Goal: Task Accomplishment & Management: Use online tool/utility

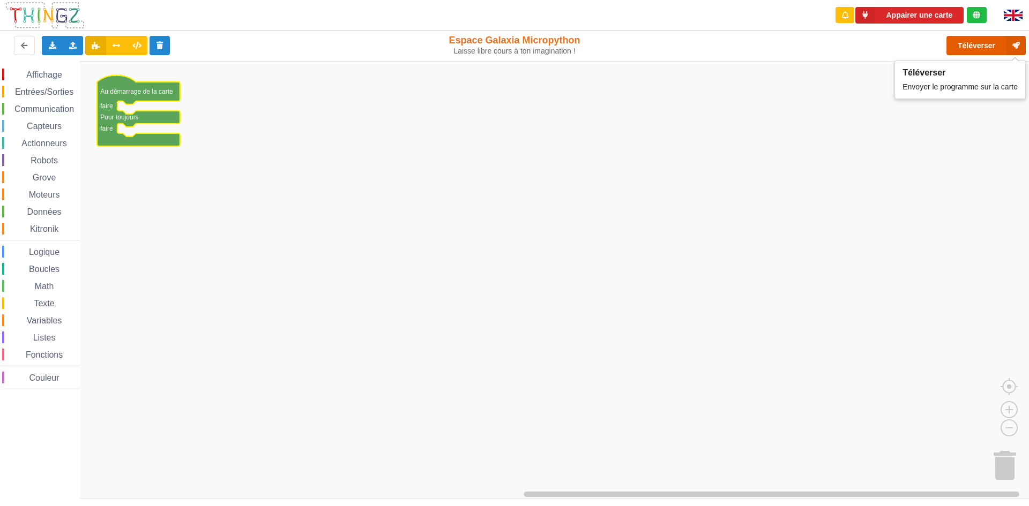
click at [991, 51] on button "Téléverser" at bounding box center [985, 45] width 79 height 19
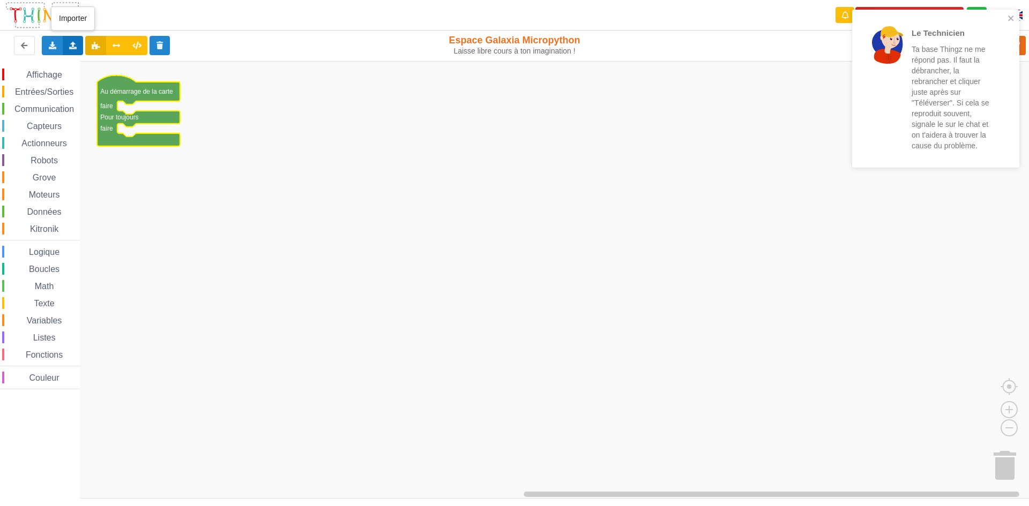
click at [69, 43] on icon at bounding box center [73, 45] width 9 height 6
click at [142, 62] on span "Importer un assemblage de blocs" at bounding box center [147, 65] width 111 height 9
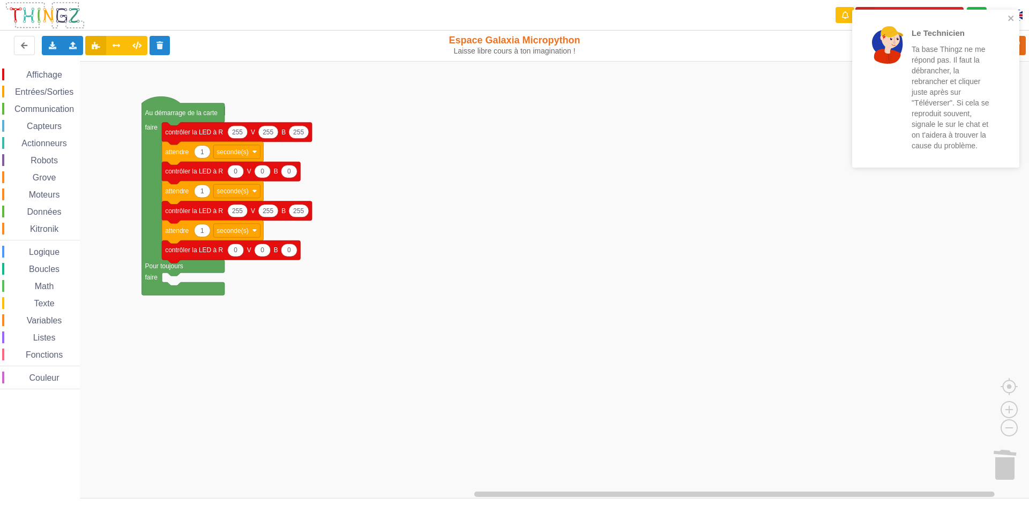
click at [438, 193] on rect "Espace de travail de Blocky" at bounding box center [518, 280] width 1036 height 438
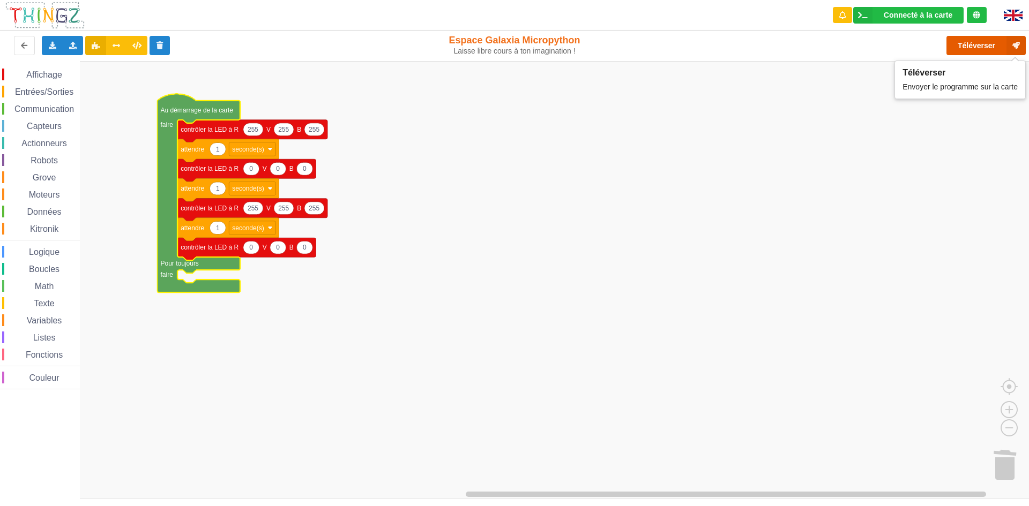
click at [976, 40] on button "Téléverser" at bounding box center [985, 45] width 79 height 19
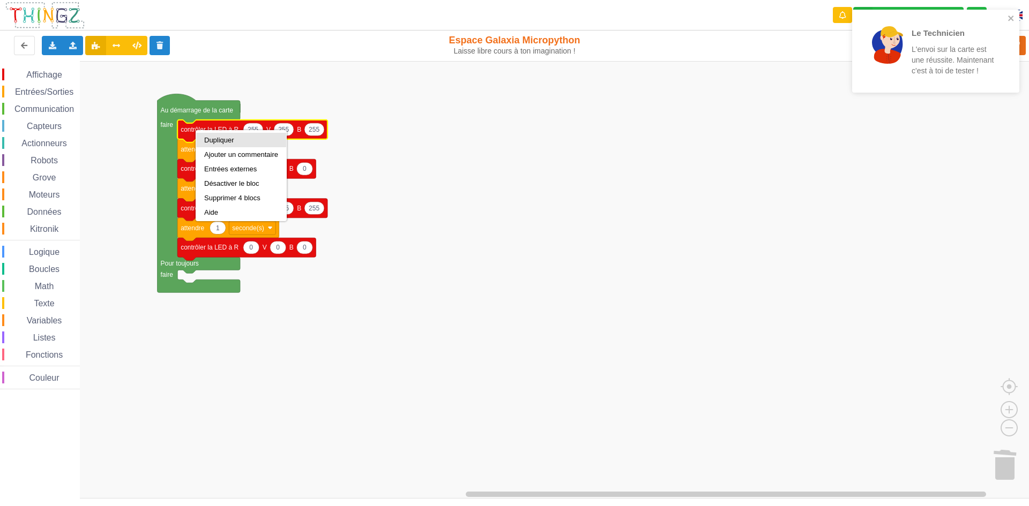
click at [216, 139] on div "Dupliquer" at bounding box center [241, 140] width 74 height 8
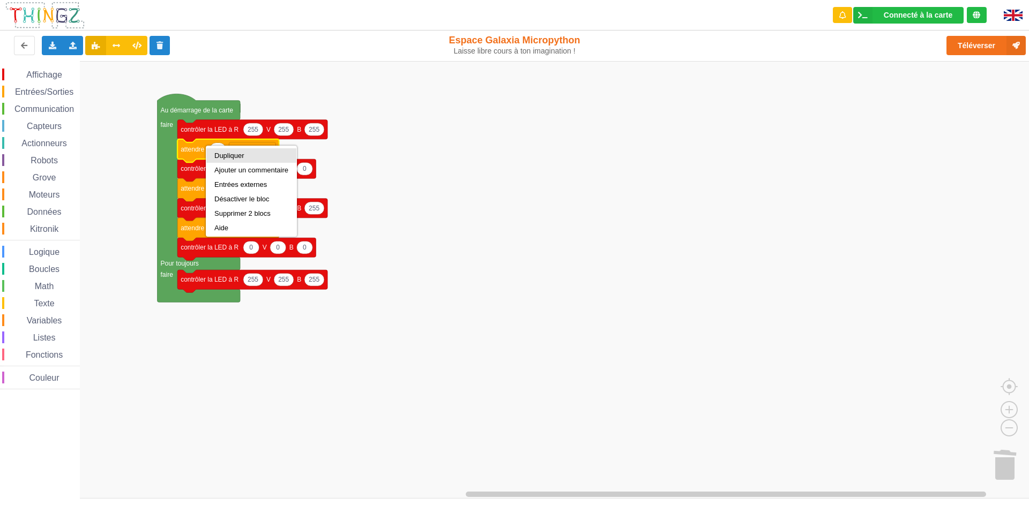
click at [223, 150] on div "Dupliquer" at bounding box center [251, 155] width 90 height 14
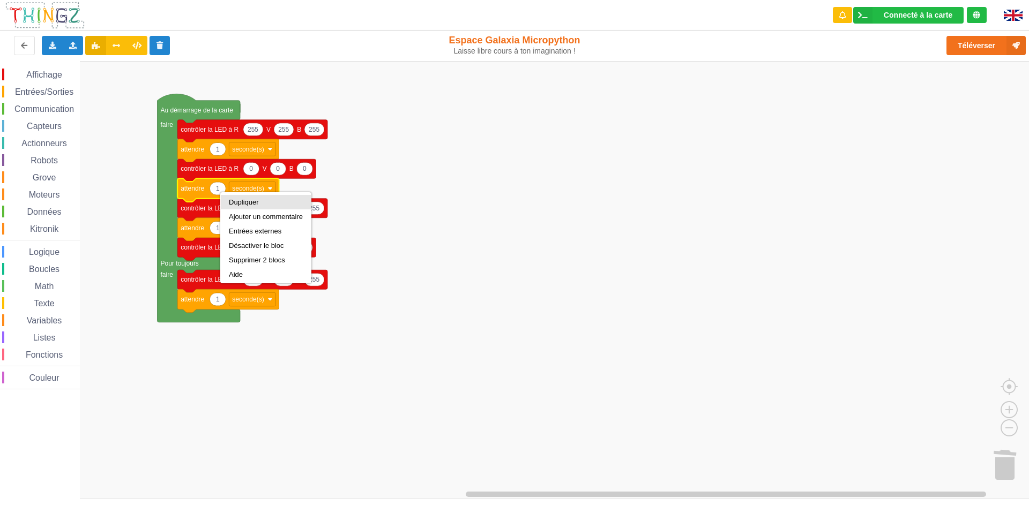
click at [236, 201] on div "Dupliquer" at bounding box center [266, 202] width 74 height 8
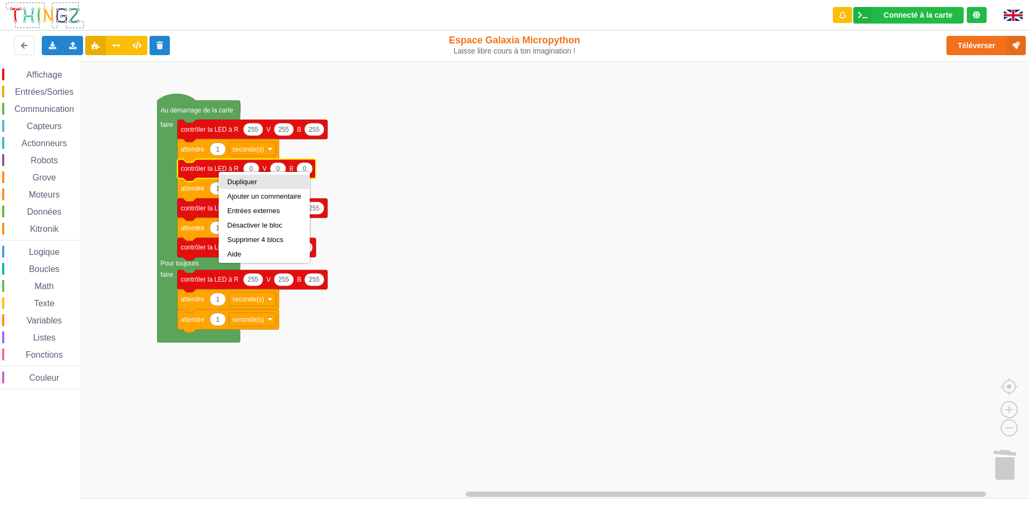
click at [229, 181] on div "Dupliquer" at bounding box center [264, 182] width 74 height 8
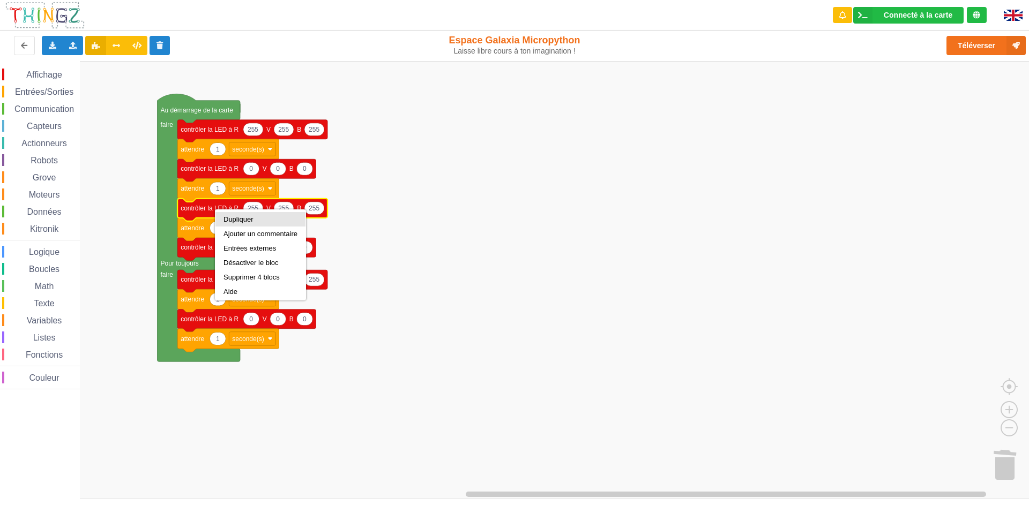
click at [239, 216] on div "Dupliquer" at bounding box center [260, 219] width 74 height 8
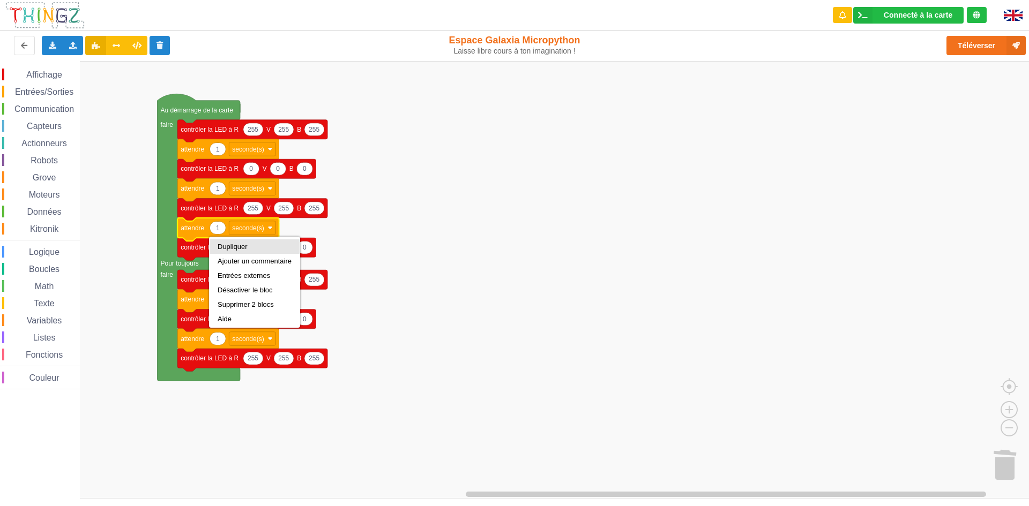
click at [231, 244] on div "Dupliquer" at bounding box center [255, 247] width 74 height 8
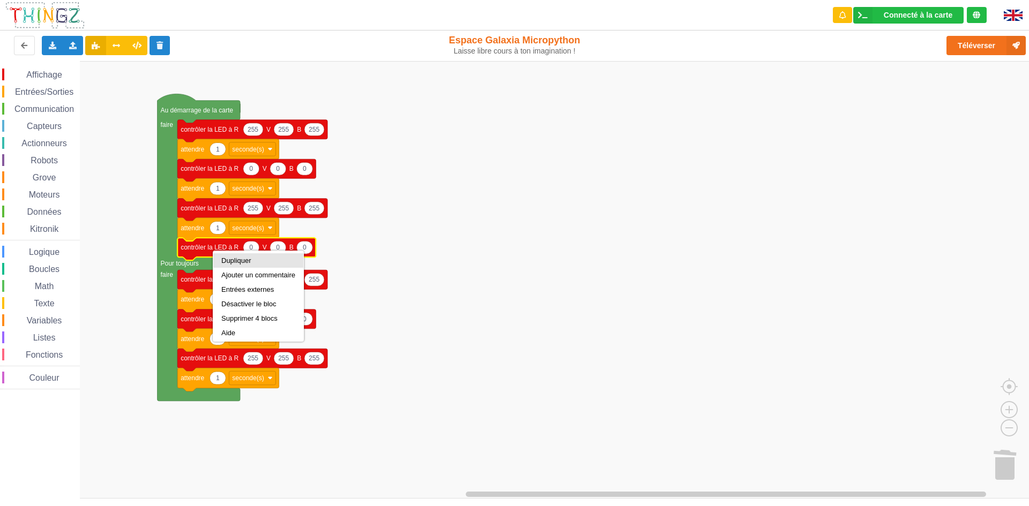
click at [228, 260] on div "Dupliquer" at bounding box center [258, 261] width 74 height 8
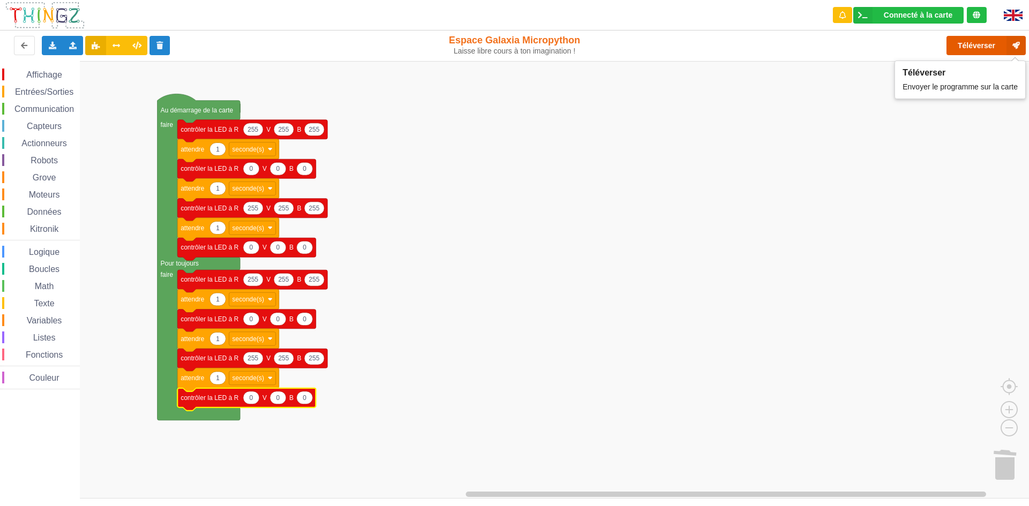
click at [991, 38] on button "Téléverser" at bounding box center [985, 45] width 79 height 19
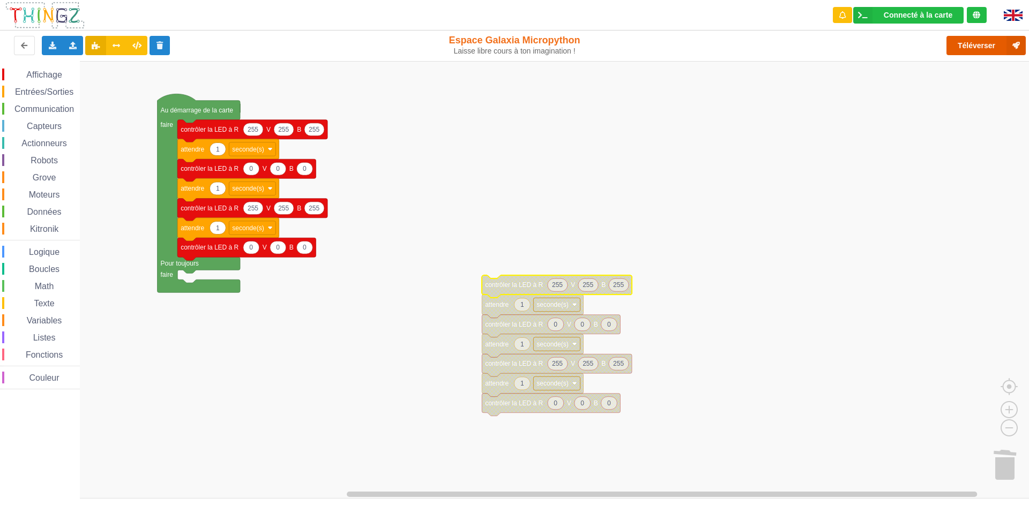
click at [952, 39] on button "Téléverser" at bounding box center [985, 45] width 79 height 19
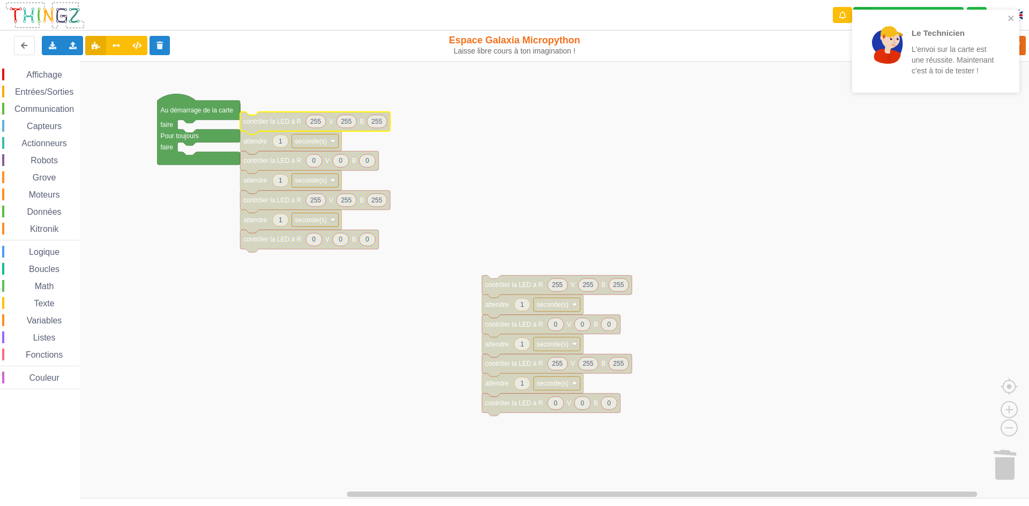
click at [900, 76] on div at bounding box center [888, 51] width 38 height 50
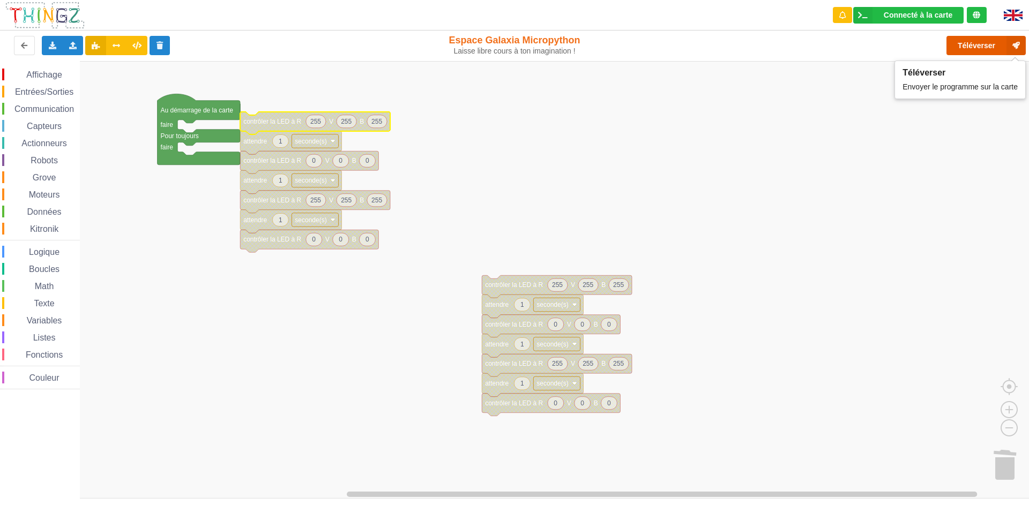
click at [956, 48] on button "Téléverser" at bounding box center [985, 45] width 79 height 19
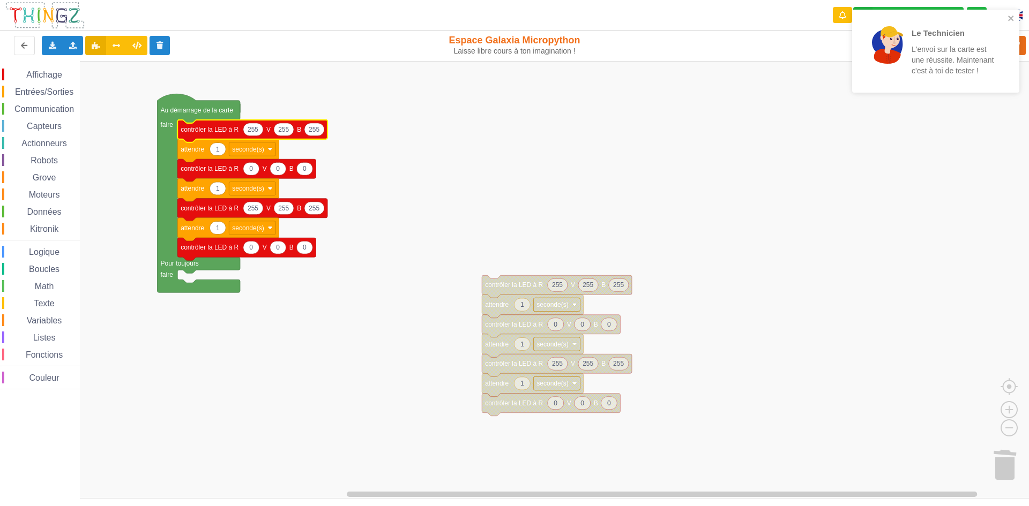
click at [830, 104] on rect "Espace de travail de Blocky" at bounding box center [518, 280] width 1036 height 438
click at [903, 69] on div at bounding box center [888, 51] width 38 height 50
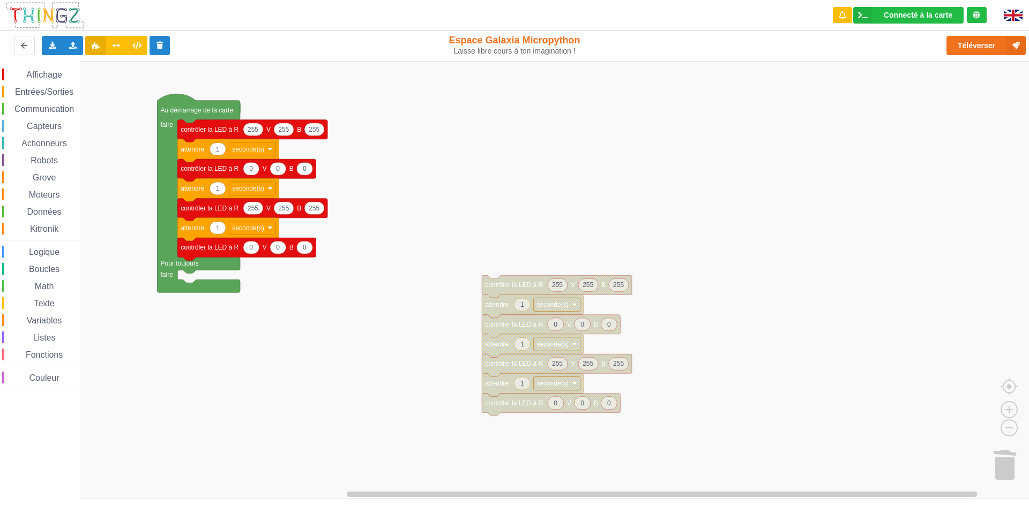
click at [976, 50] on div "Le Technicien L'envoi sur la carte est une réussite. Maintenant c'est à toi de …" at bounding box center [935, 55] width 171 height 95
click at [971, 44] on button "Téléverser" at bounding box center [985, 45] width 79 height 19
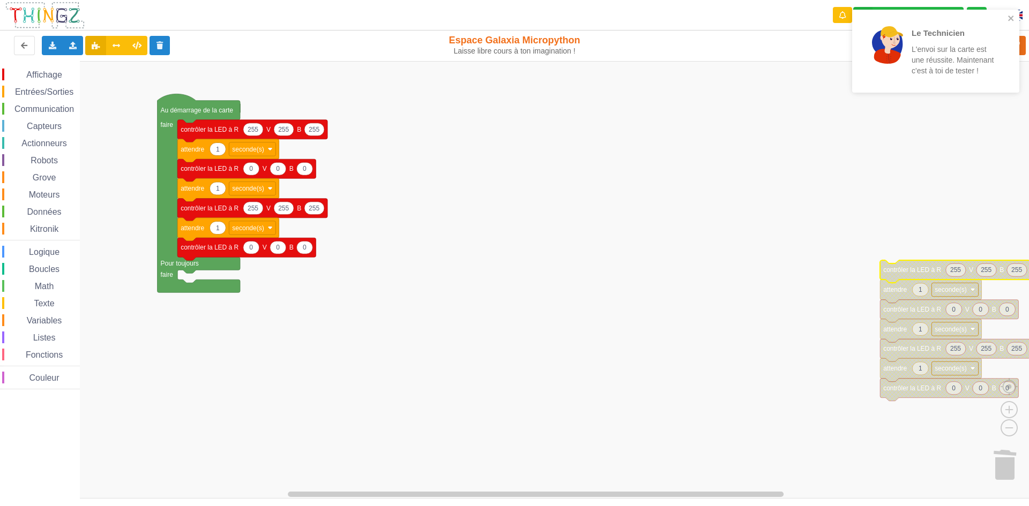
click at [885, 77] on div "Le Technicien L'envoi sur la carte est une réussite. Maintenant c'est à toi de …" at bounding box center [932, 51] width 138 height 62
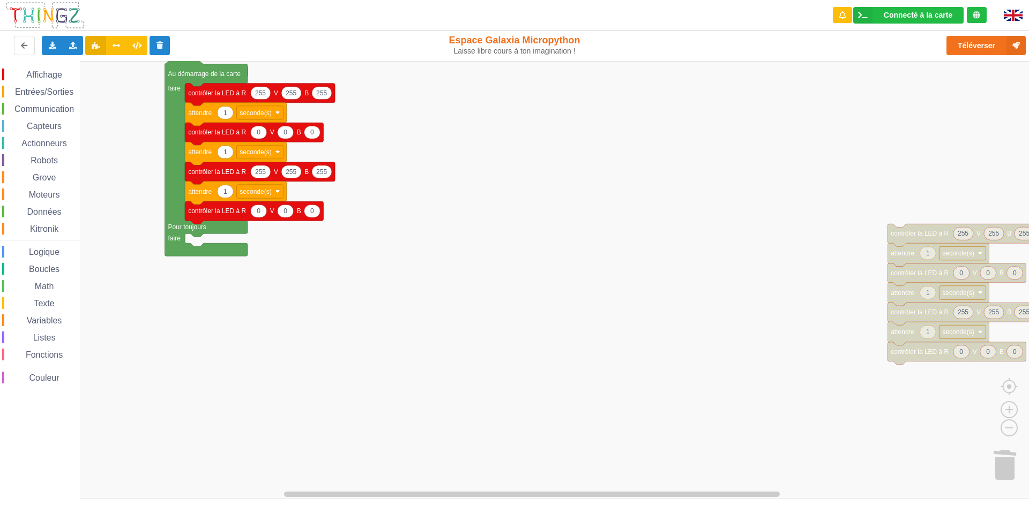
click at [385, 256] on div "Affichage Entrées/Sorties Communication Capteurs Actionneurs Robots Grove Moteu…" at bounding box center [518, 280] width 1036 height 438
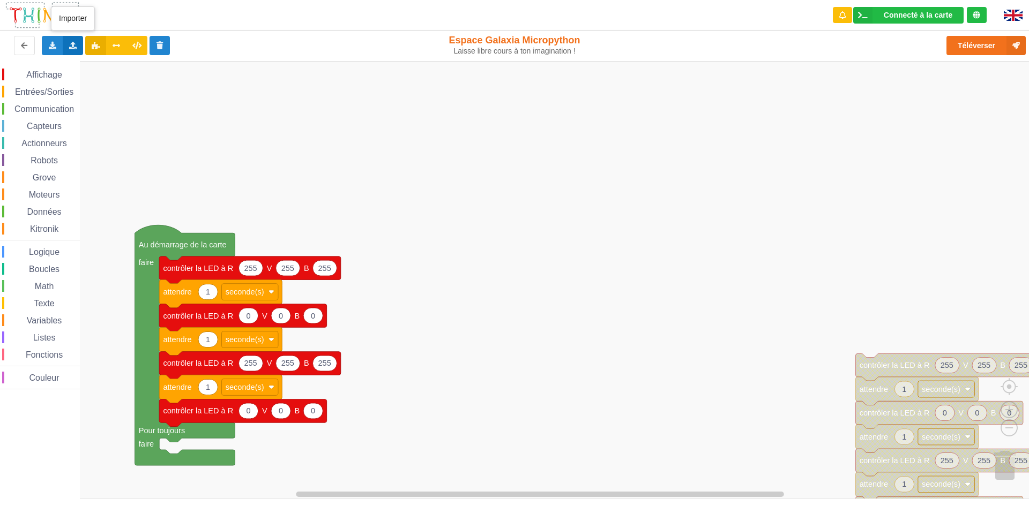
click at [69, 42] on icon at bounding box center [73, 45] width 9 height 6
click at [117, 59] on div "Importer un assemblage de blocs" at bounding box center [140, 65] width 143 height 19
click at [77, 47] on icon at bounding box center [73, 45] width 9 height 6
click at [108, 81] on span "Importer du code Python" at bounding box center [133, 84] width 82 height 9
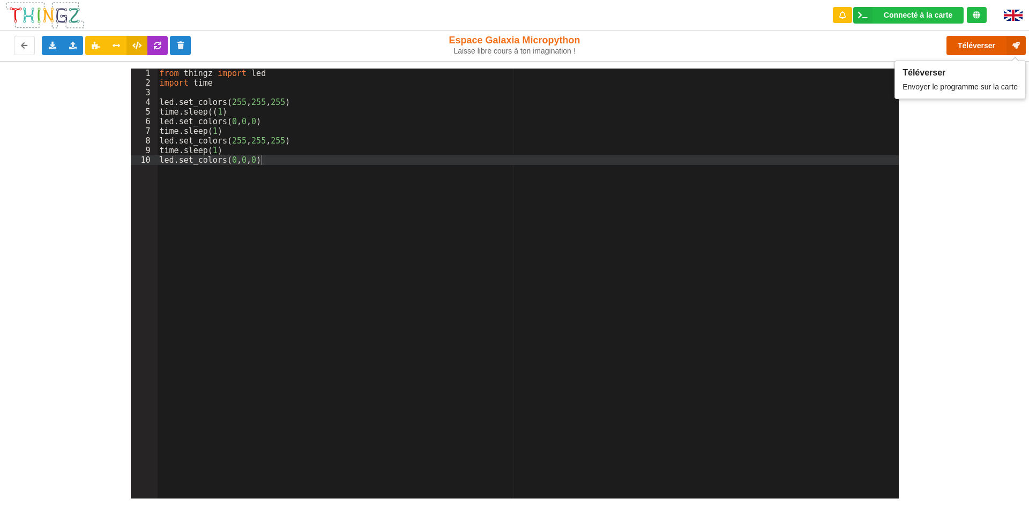
click at [979, 51] on button "Téléverser" at bounding box center [985, 45] width 79 height 19
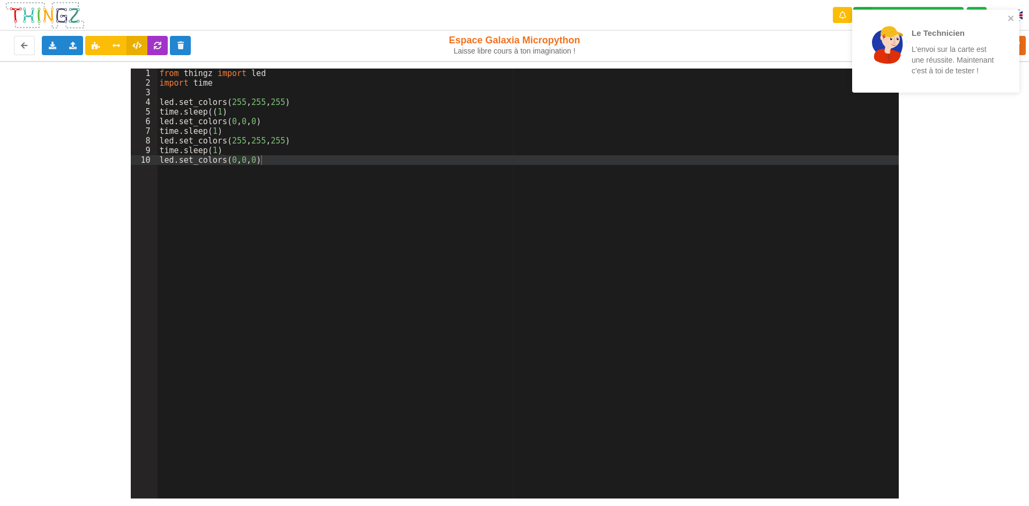
drag, startPoint x: 967, startPoint y: 192, endPoint x: 962, endPoint y: 190, distance: 5.8
click at [966, 192] on div "1 2 3 4 5 6 7 8 9 10 from thingz import led import time led . set_colors ( 255 …" at bounding box center [514, 280] width 1044 height 438
click at [937, 80] on div "Le Technicien L'envoi sur la carte est une réussite. Maintenant c'est à toi de …" at bounding box center [933, 51] width 138 height 62
click at [934, 76] on div "Le Technicien L'envoi sur la carte est une réussite. Maintenant c'est à toi de …" at bounding box center [932, 51] width 138 height 62
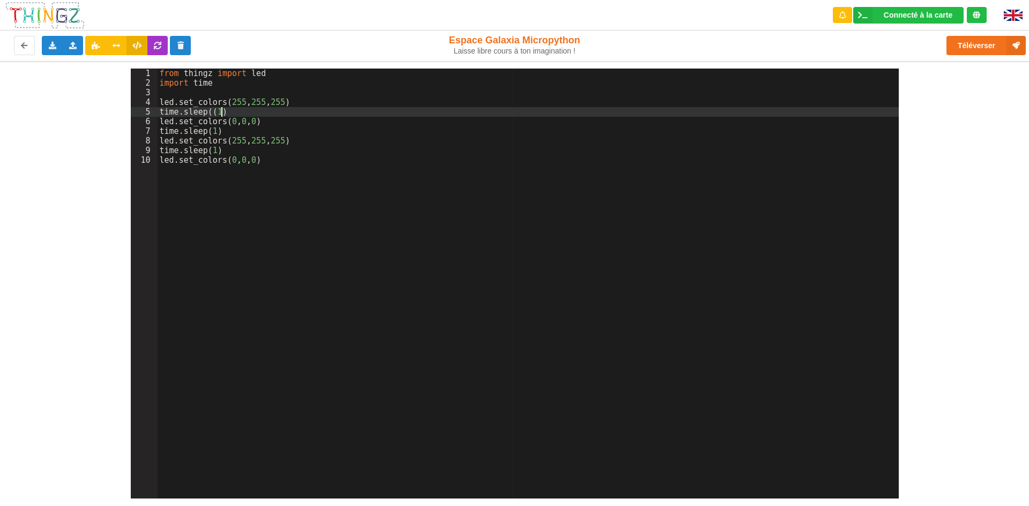
click at [227, 114] on div "from thingz import led import time led . set_colors ( 255 , 255 , 255 ) time . …" at bounding box center [528, 294] width 741 height 450
click at [362, 130] on div "from thingz import led import time led . set_colors ( 255 , 255 , 255 ) time . …" at bounding box center [528, 294] width 741 height 450
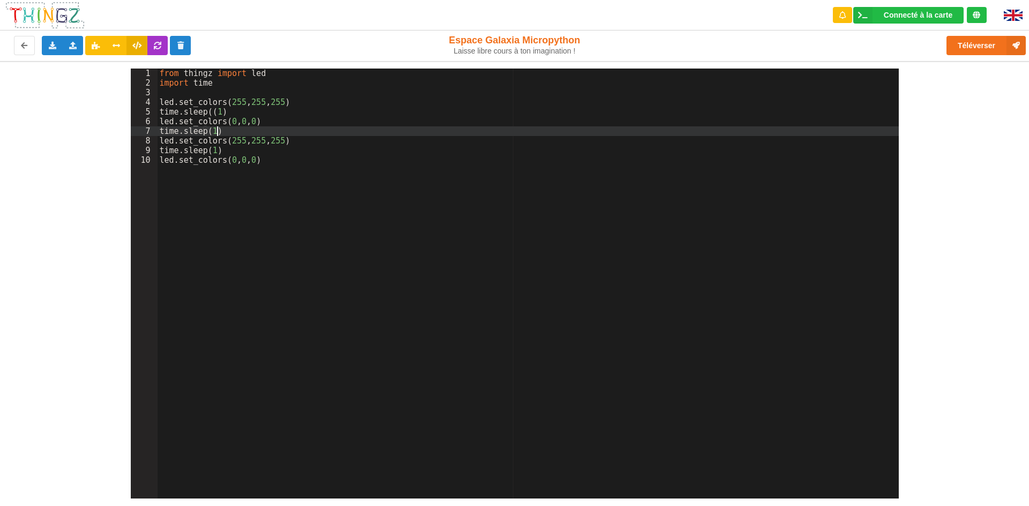
click at [371, 196] on div "from thingz import led import time led . set_colors ( 255 , 255 , 255 ) time . …" at bounding box center [528, 294] width 741 height 450
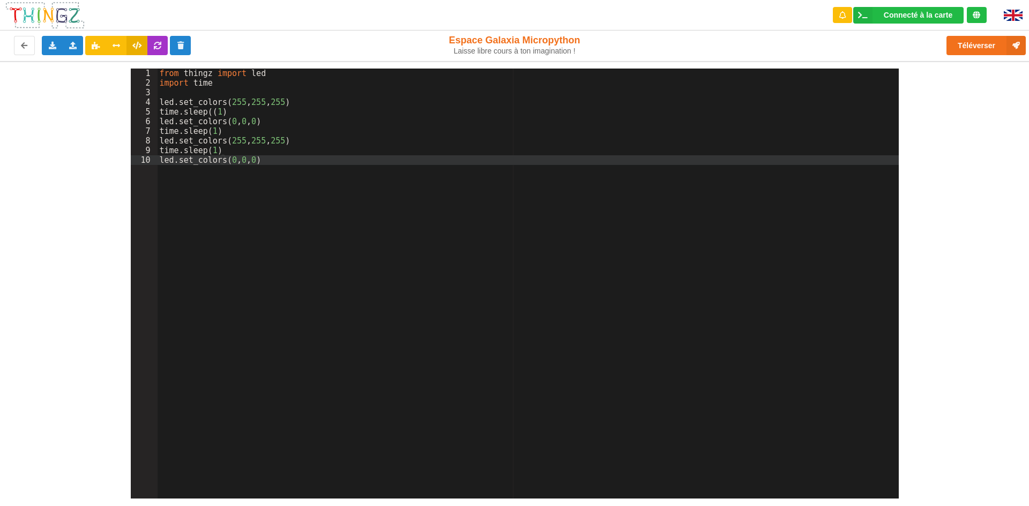
click at [232, 76] on div "from thingz import led import time led . set_colors ( 255 , 255 , 255 ) time . …" at bounding box center [528, 294] width 741 height 450
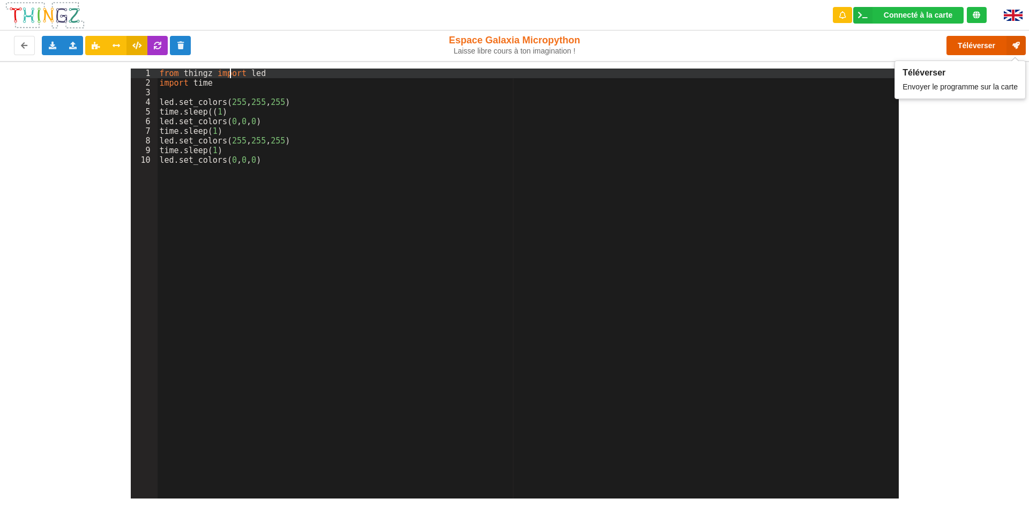
click at [988, 43] on button "Téléverser" at bounding box center [985, 45] width 79 height 19
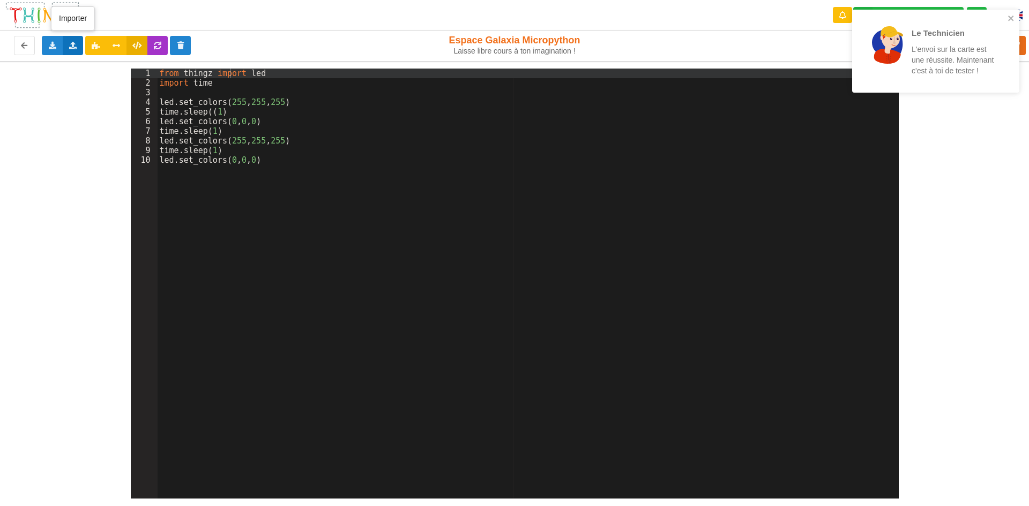
click at [70, 50] on div "Importer un assemblage de blocs Importer du code Python" at bounding box center [73, 45] width 21 height 19
click at [80, 46] on div "Importer un assemblage de blocs Importer du code Python" at bounding box center [73, 45] width 21 height 19
click at [76, 54] on div "Importer un assemblage de blocs Importer du code Python" at bounding box center [73, 45] width 21 height 19
click at [158, 83] on span "Importer du code Python" at bounding box center [133, 84] width 82 height 9
click at [960, 64] on p "L'envoi sur la carte est une réussite. Maintenant c'est à toi de tester !" at bounding box center [953, 60] width 84 height 32
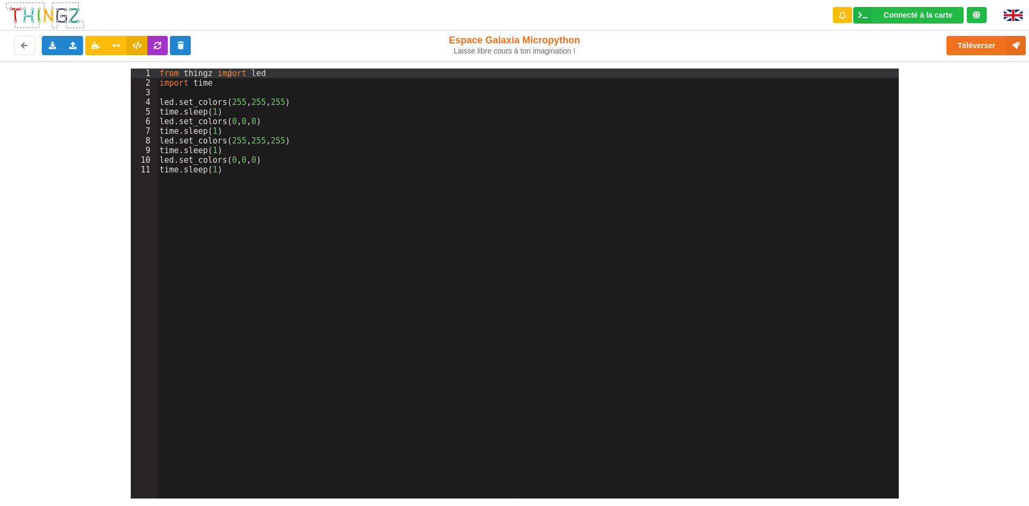
click at [995, 46] on div "Le Technicien L'envoi sur la carte est une réussite. Maintenant c'est à toi de …" at bounding box center [935, 55] width 171 height 95
click at [984, 43] on button "Téléverser" at bounding box center [985, 45] width 79 height 19
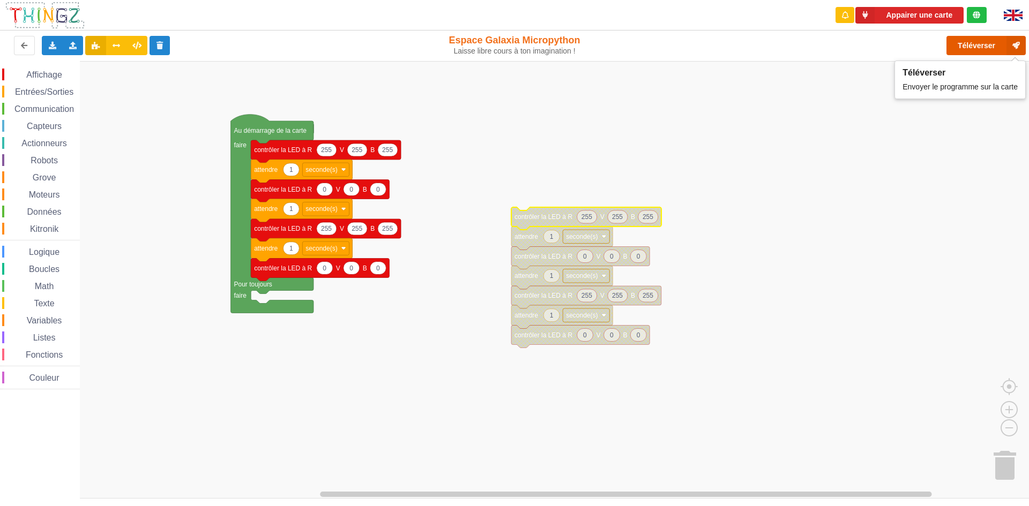
click at [986, 47] on button "Téléverser" at bounding box center [985, 45] width 79 height 19
click at [974, 50] on button "Téléverser" at bounding box center [985, 45] width 79 height 19
click at [981, 57] on div "Téléverser" at bounding box center [823, 45] width 422 height 34
click at [981, 53] on button "Téléverser" at bounding box center [985, 45] width 79 height 19
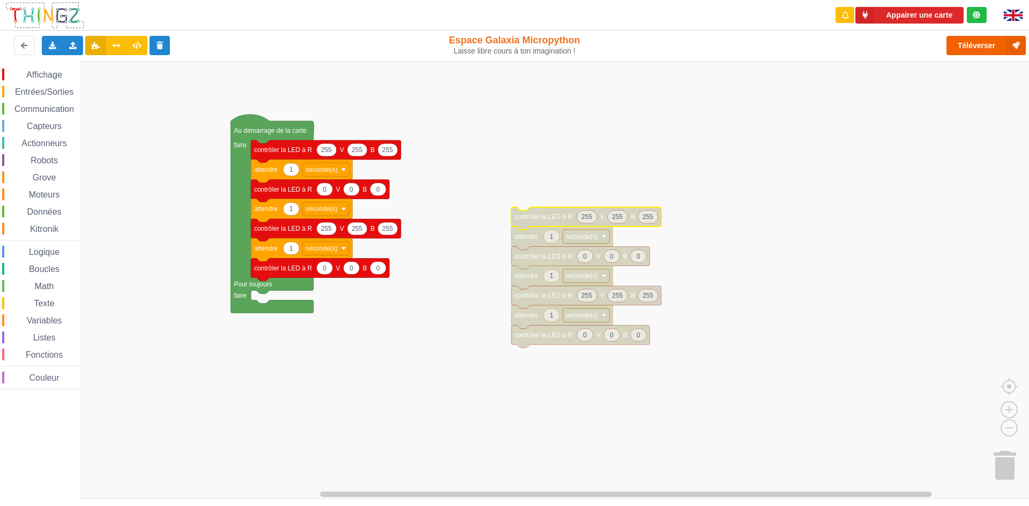
click at [981, 53] on div "Le Technicien Il y a eu un problème... Essaie encore !" at bounding box center [935, 51] width 171 height 87
click at [981, 52] on div "Le Technicien Il y a eu un problème... Essaie encore !" at bounding box center [935, 51] width 171 height 87
click at [982, 48] on button "Téléverser" at bounding box center [985, 45] width 79 height 19
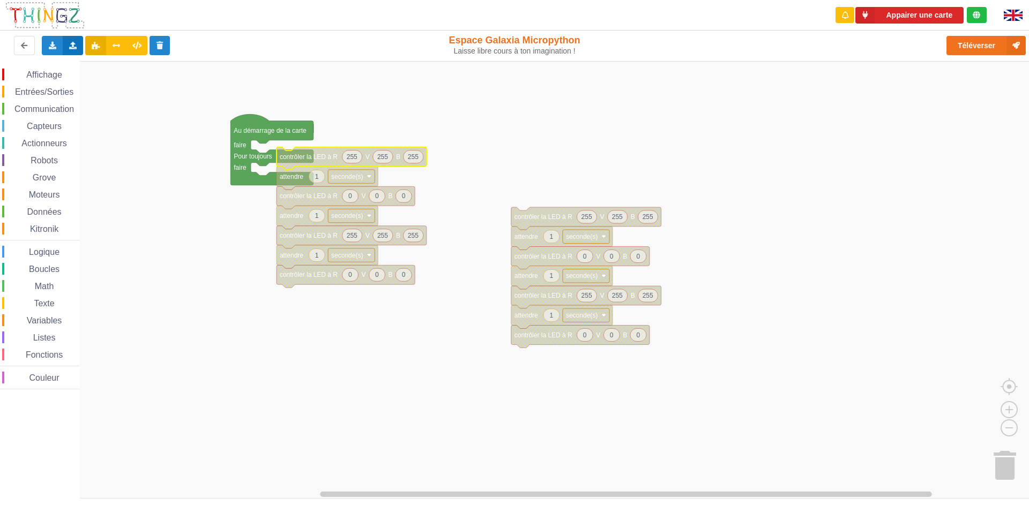
click at [72, 41] on div "Importer un assemblage de blocs Importer du code Python" at bounding box center [73, 45] width 21 height 19
click at [111, 84] on span "Importer du code Python" at bounding box center [133, 84] width 82 height 9
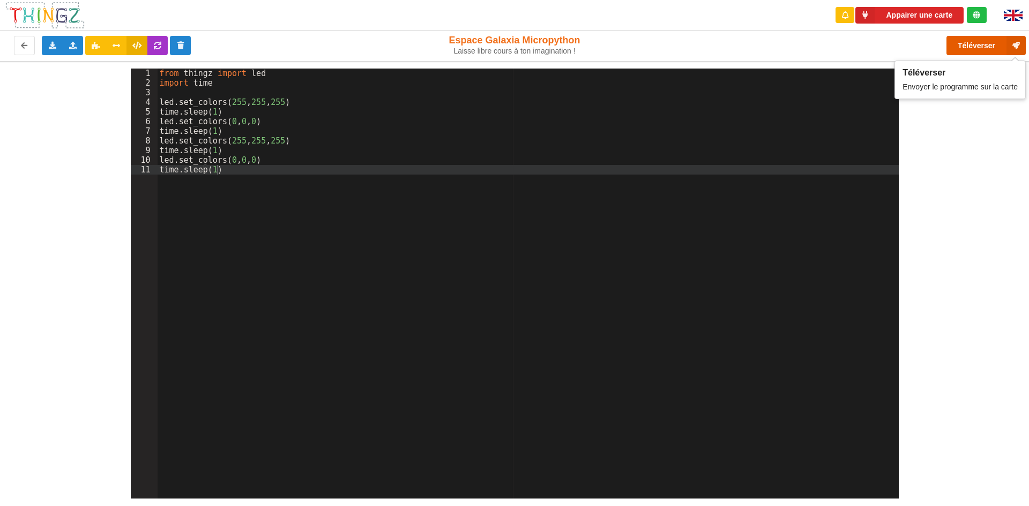
click at [988, 39] on button "Téléverser" at bounding box center [985, 45] width 79 height 19
click at [987, 47] on button "Téléverser" at bounding box center [985, 45] width 79 height 19
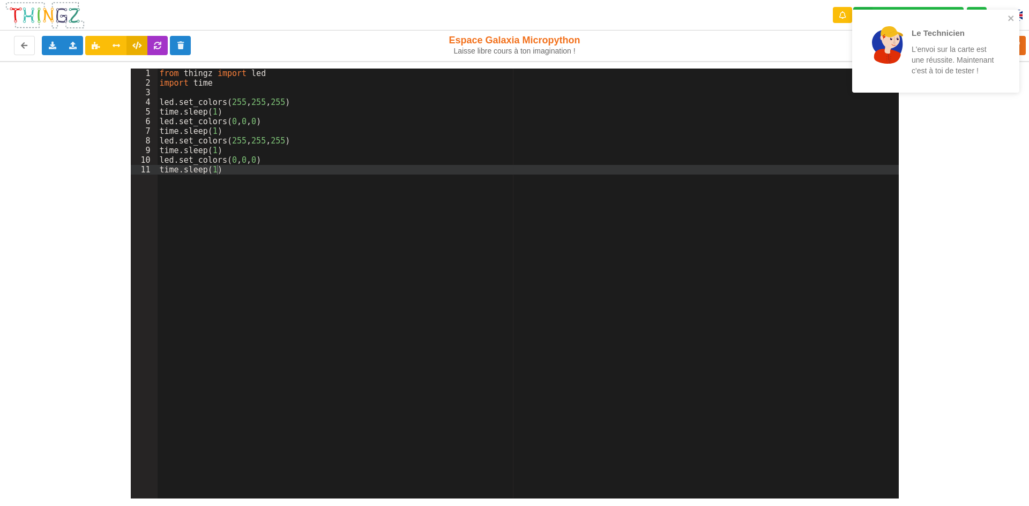
click at [931, 268] on div "1 2 3 4 5 6 7 8 9 10 11 from thingz import led import time led . set_colors ( 2…" at bounding box center [514, 280] width 1044 height 438
click at [1010, 17] on icon "close" at bounding box center [1010, 18] width 5 height 5
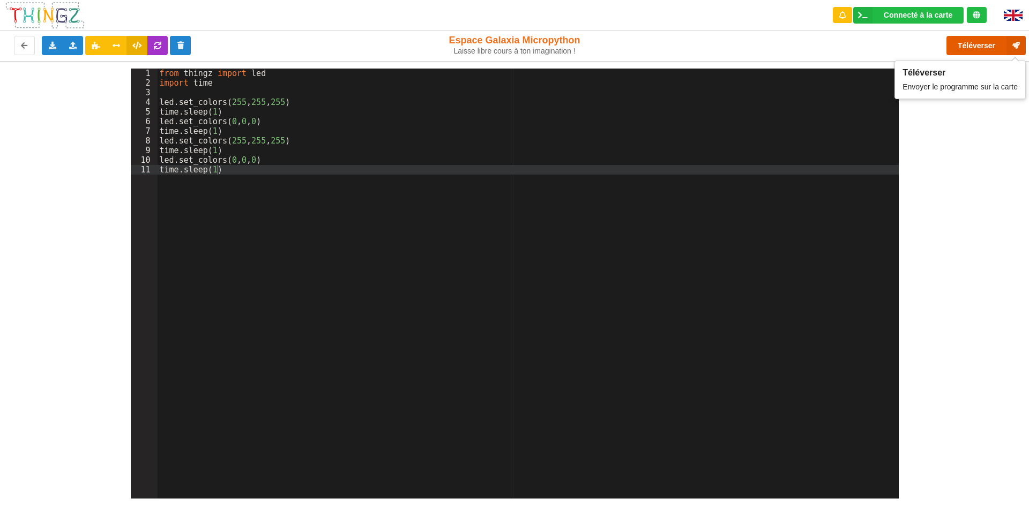
click at [984, 48] on button "Téléverser" at bounding box center [985, 45] width 79 height 19
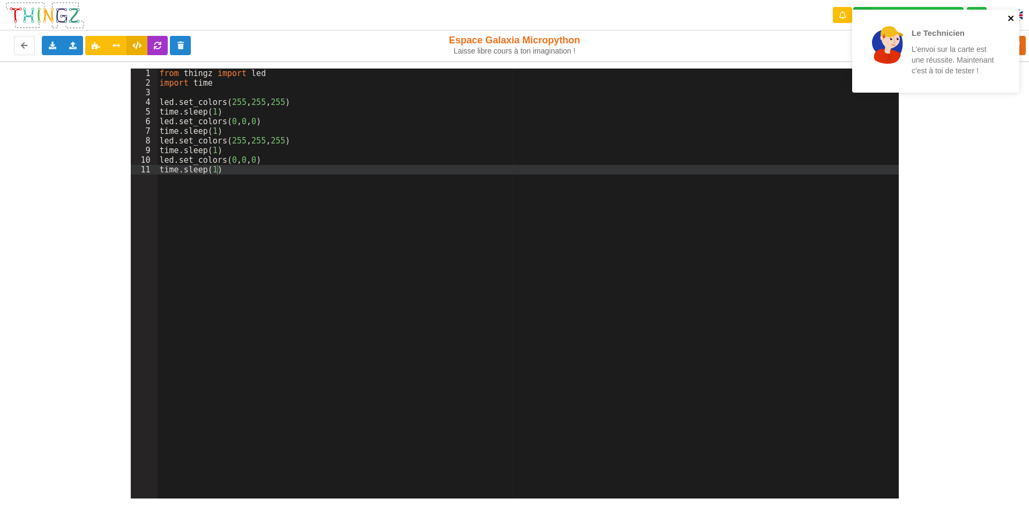
click at [1013, 23] on button "close" at bounding box center [1011, 19] width 8 height 10
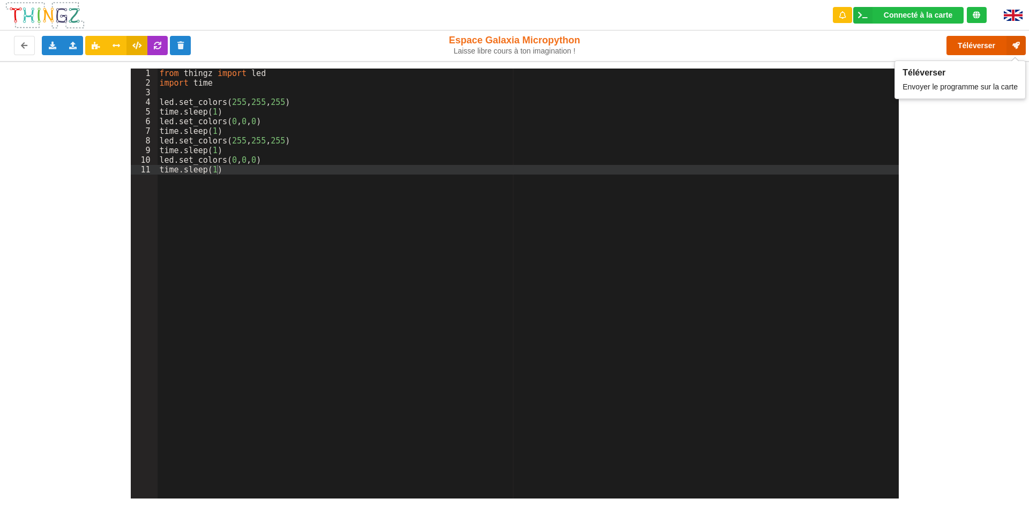
click at [971, 45] on button "Téléverser" at bounding box center [985, 45] width 79 height 19
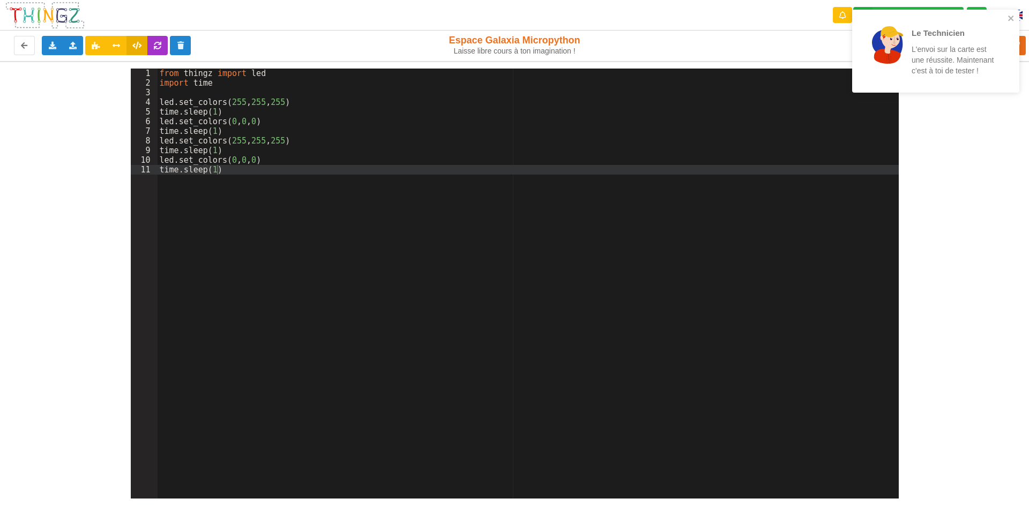
drag, startPoint x: 1001, startPoint y: 66, endPoint x: 932, endPoint y: 180, distance: 133.3
click at [1001, 69] on div "Le Technicien L'envoi sur la carte est une réussite. Maintenant c'est à toi de …" at bounding box center [931, 51] width 145 height 68
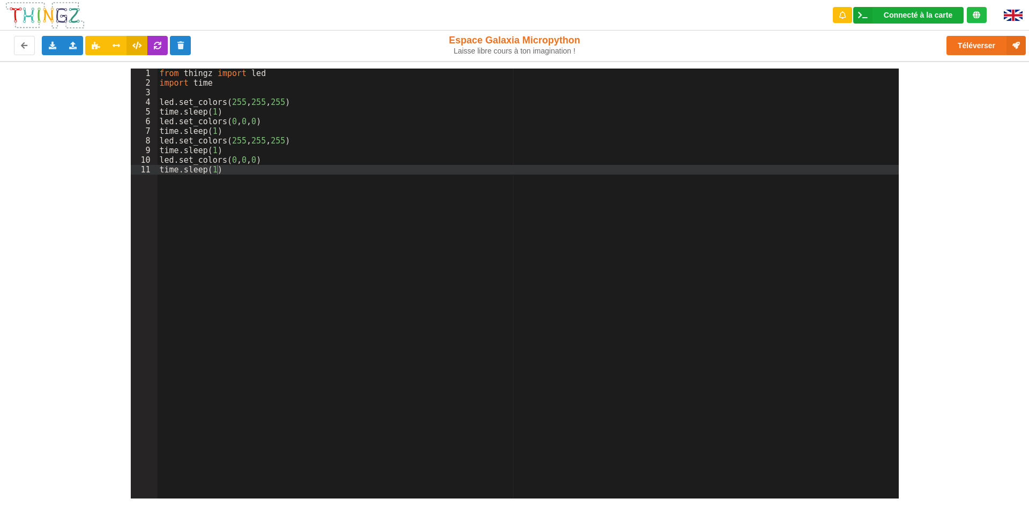
click at [929, 16] on div "Connecté à la carte" at bounding box center [918, 15] width 69 height 8
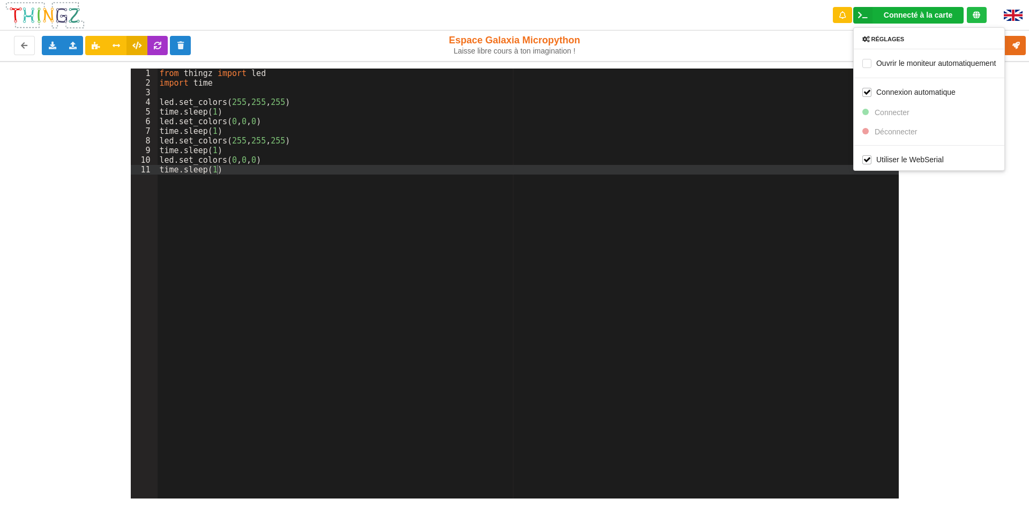
click at [621, 36] on div "Téléverser" at bounding box center [823, 45] width 422 height 34
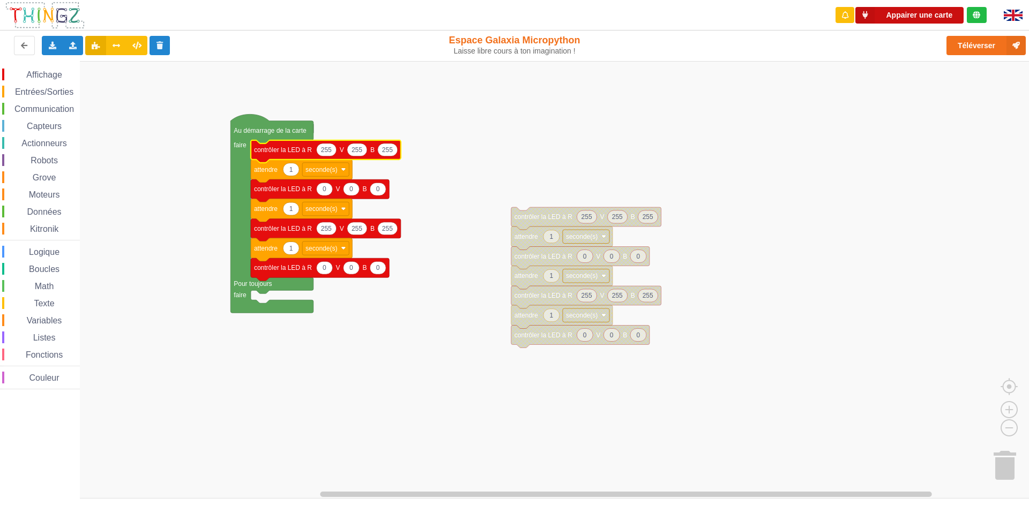
click at [921, 10] on button "Appairer une carte" at bounding box center [909, 15] width 108 height 17
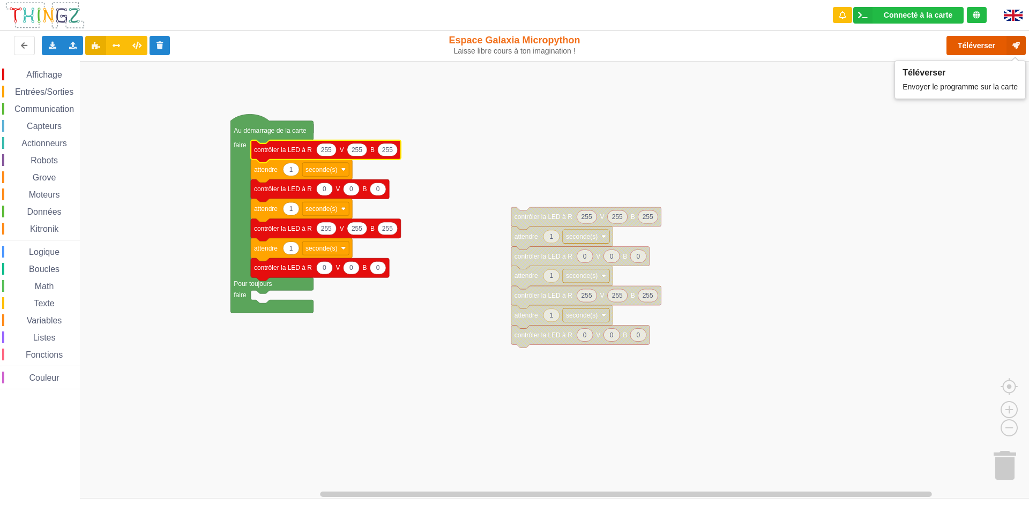
click at [994, 43] on button "Téléverser" at bounding box center [985, 45] width 79 height 19
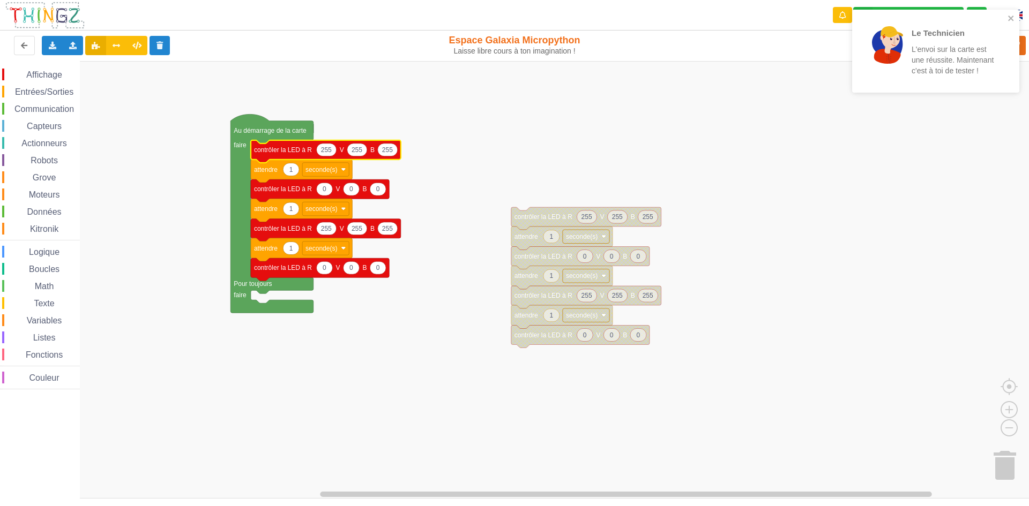
click at [699, 116] on rect "Espace de travail de Blocky" at bounding box center [518, 280] width 1036 height 438
drag, startPoint x: 1004, startPoint y: 16, endPoint x: 1006, endPoint y: 23, distance: 6.8
click at [1006, 23] on div "Le Technicien L'envoi sur la carte est une réussite. Maintenant c'est à toi de …" at bounding box center [931, 51] width 151 height 74
click at [1010, 16] on icon "close" at bounding box center [1011, 18] width 8 height 9
